Goal: Task Accomplishment & Management: Complete application form

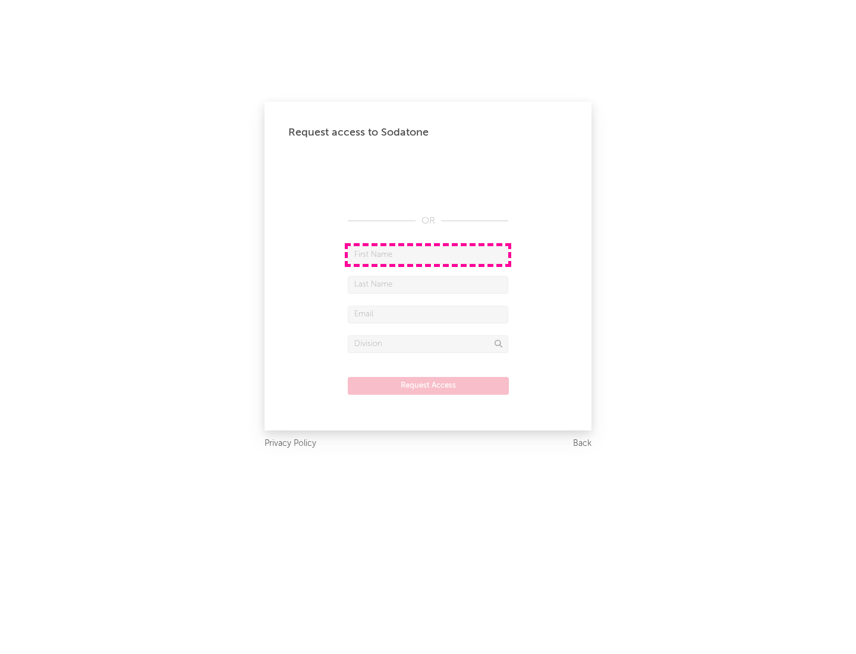
click at [428, 254] on input "text" at bounding box center [428, 255] width 161 height 18
type input "[PERSON_NAME]"
click at [428, 284] on input "text" at bounding box center [428, 285] width 161 height 18
type input "[PERSON_NAME]"
click at [428, 314] on input "text" at bounding box center [428, 315] width 161 height 18
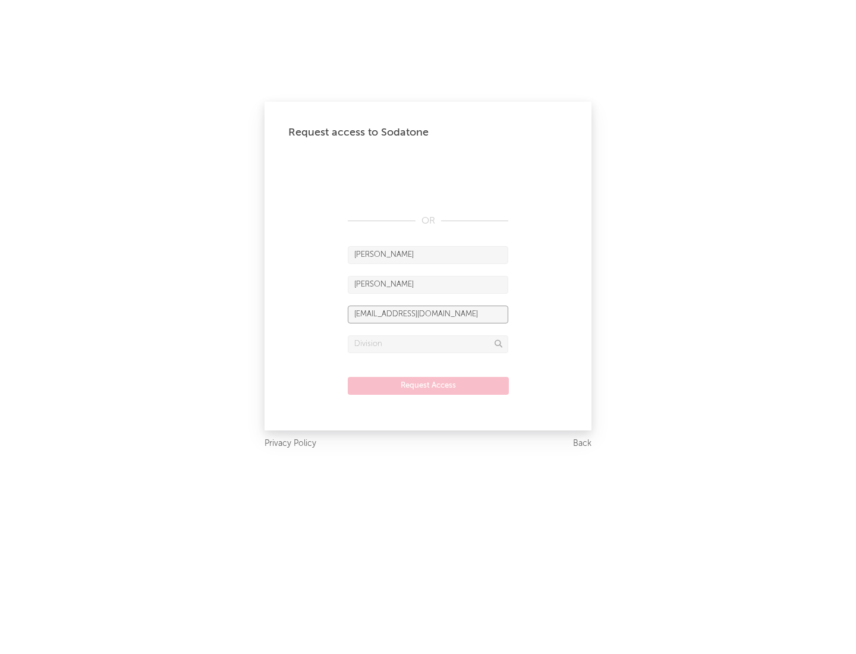
type input "[EMAIL_ADDRESS][DOMAIN_NAME]"
click at [428, 344] on input "text" at bounding box center [428, 344] width 161 height 18
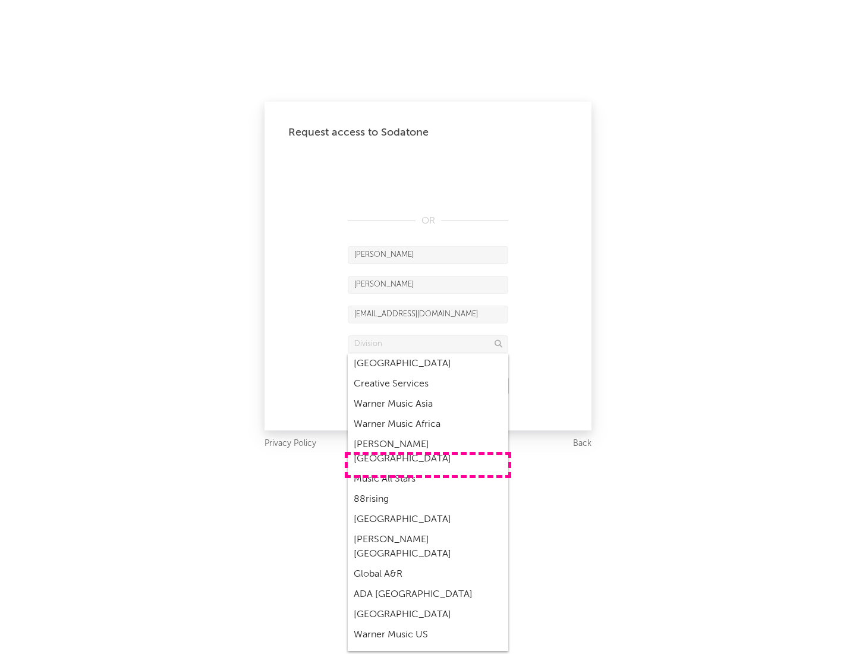
click at [428, 469] on div "Music All Stars" at bounding box center [428, 479] width 161 height 20
type input "Music All Stars"
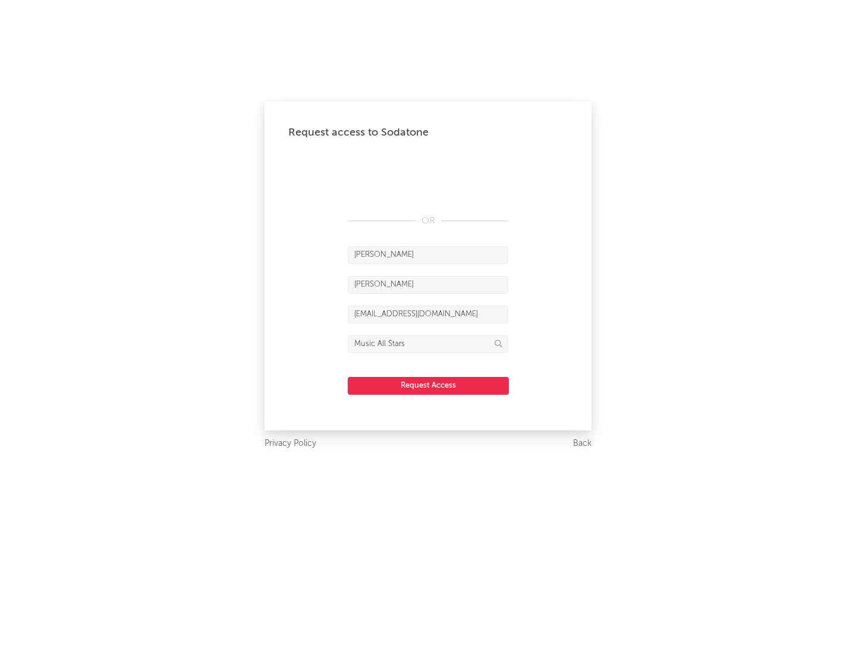
click at [428, 385] on button "Request Access" at bounding box center [428, 386] width 161 height 18
